Goal: Book appointment/travel/reservation

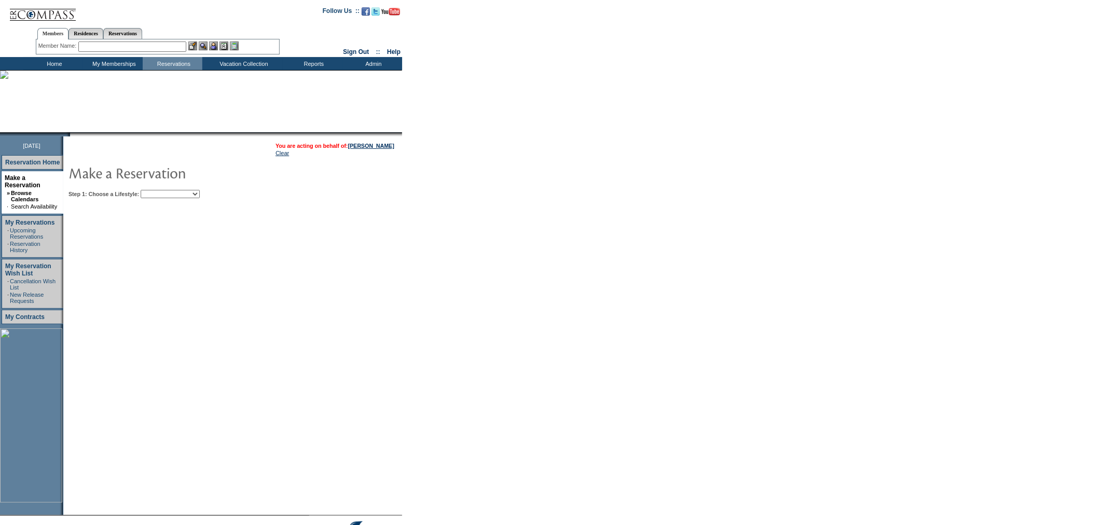
click at [169, 191] on select "Beach Leisure Metropolitan Mountain OIAL for Adventure OIAL for Couples OIAL fo…" at bounding box center [170, 194] width 59 height 8
select select "Beach"
click at [158, 190] on select "Beach Leisure Metropolitan Mountain OIAL for Adventure OIAL for Couples OIAL fo…" at bounding box center [170, 194] width 59 height 8
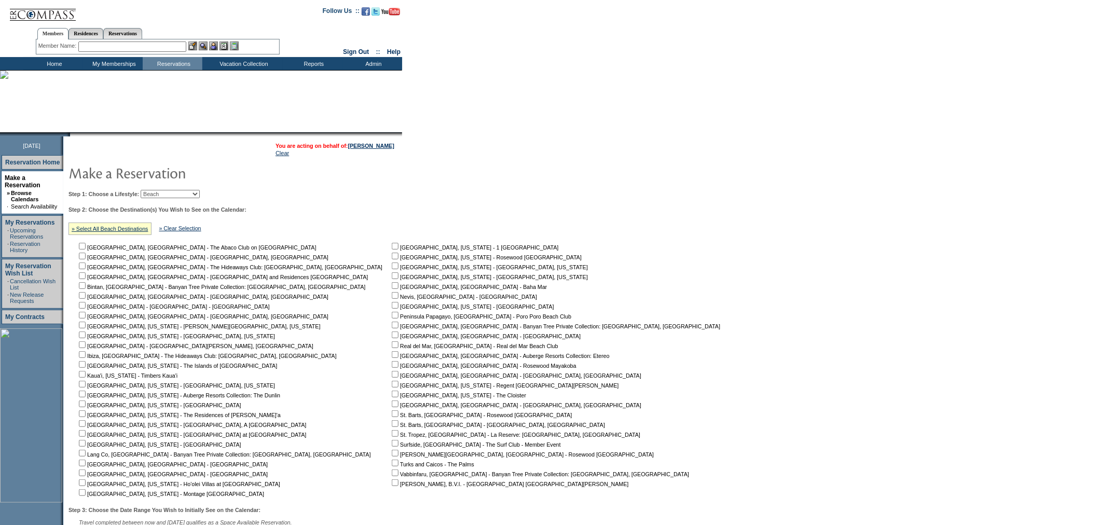
click at [392, 404] on input "checkbox" at bounding box center [395, 404] width 7 height 7
checkbox input "true"
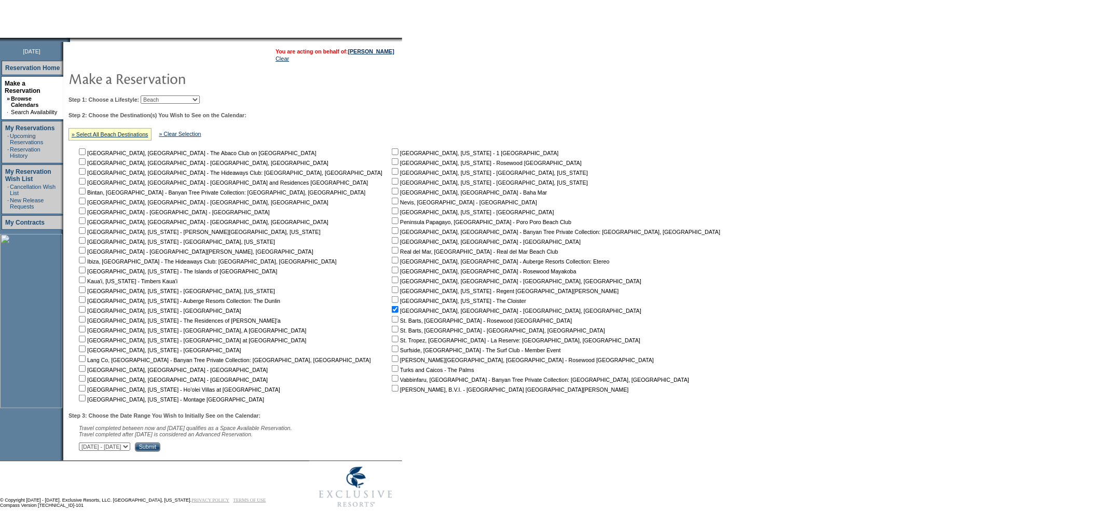
scroll to position [100, 0]
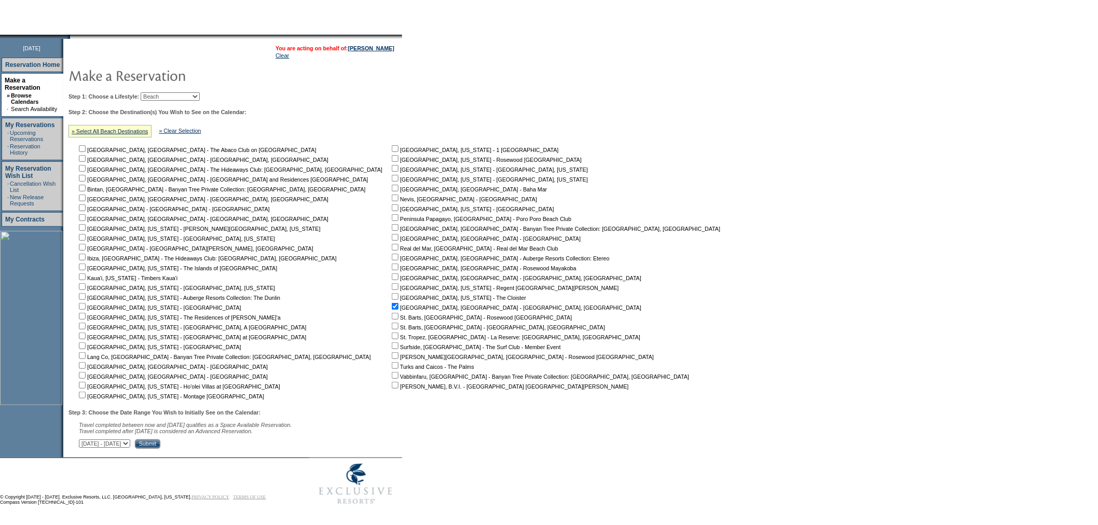
click at [130, 442] on select "[DATE] - [DATE] [DATE] - [DATE] [DATE] - [DATE] [DATE] - [DATE] [DATE] - [DATE]…" at bounding box center [104, 443] width 51 height 8
click at [84, 439] on select "[DATE] - [DATE] [DATE] - [DATE] [DATE] - [DATE] [DATE] - [DATE] [DATE] - [DATE]…" at bounding box center [104, 443] width 51 height 8
click at [130, 439] on select "[DATE] - [DATE] [DATE] - [DATE] [DATE] - [DATE] [DATE] - [DATE] [DATE] - [DATE]…" at bounding box center [104, 443] width 51 height 8
select select "[DATE]|[DATE]"
click at [84, 439] on select "[DATE] - [DATE] [DATE] - [DATE] [DATE] - [DATE] [DATE] - [DATE] [DATE] - [DATE]…" at bounding box center [104, 443] width 51 height 8
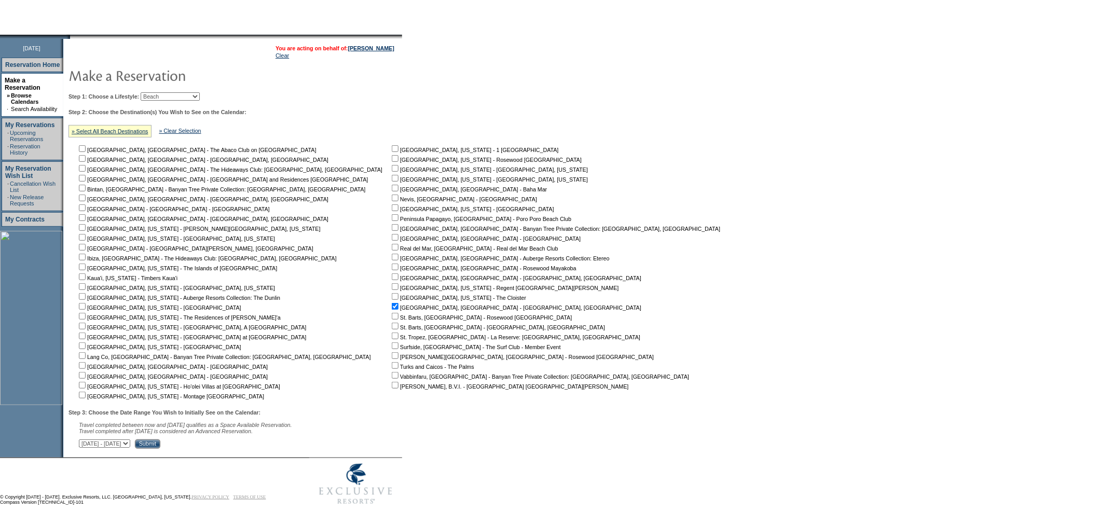
click at [160, 445] on input "Submit" at bounding box center [147, 443] width 25 height 9
